Goal: Understand process/instructions: Learn how to perform a task or action

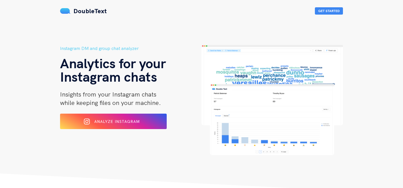
scroll to position [5, 0]
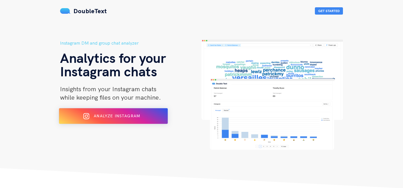
click at [123, 117] on span "Analyze Instagram" at bounding box center [117, 115] width 46 height 5
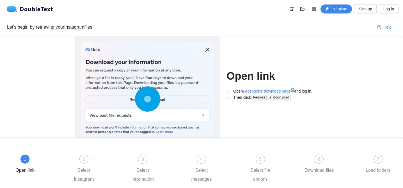
click at [168, 117] on div at bounding box center [147, 100] width 133 height 116
click at [273, 91] on link "Facebook's download page ↗" at bounding box center [268, 91] width 51 height 4
